Goal: Task Accomplishment & Management: Manage account settings

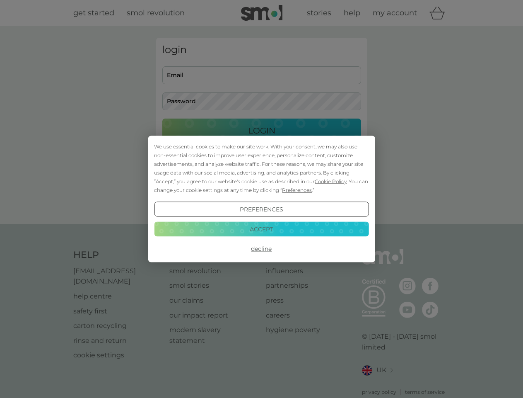
click at [331, 181] on span "Cookie Policy" at bounding box center [331, 181] width 32 height 6
click at [296, 190] on div "login Email Password Login ● ● ● ● ● ● ● ● ● ● ● ● ● ● ● ● ● ● ● ● ● ● ● ● ● ● …" at bounding box center [261, 125] width 211 height 174
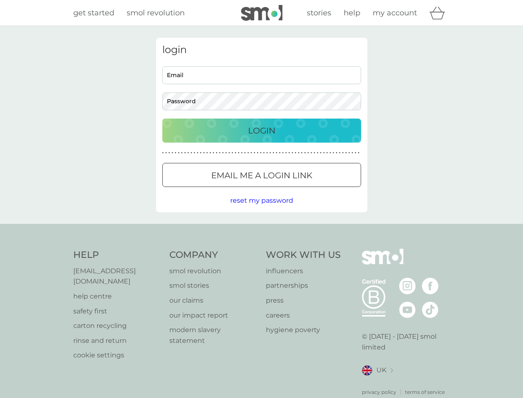
click at [261, 209] on div "login Email Password Login ● ● ● ● ● ● ● ● ● ● ● ● ● ● ● ● ● ● ● ● ● ● ● ● ● ● …" at bounding box center [261, 125] width 211 height 174
click at [261, 249] on div "Help [EMAIL_ADDRESS][DOMAIN_NAME] help centre safety first carton recycling rin…" at bounding box center [261, 322] width 377 height 147
click at [261, 229] on div "Help [EMAIL_ADDRESS][DOMAIN_NAME] help centre safety first carton recycling rin…" at bounding box center [261, 322] width 523 height 197
